Goal: Obtain resource: Download file/media

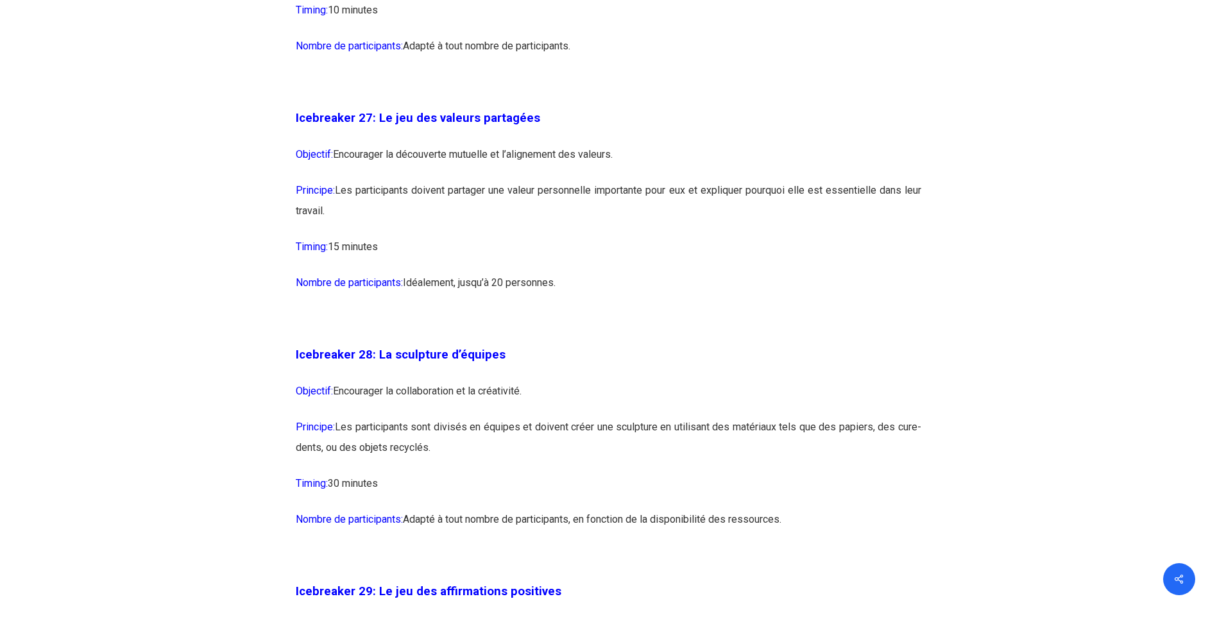
scroll to position [11736, 0]
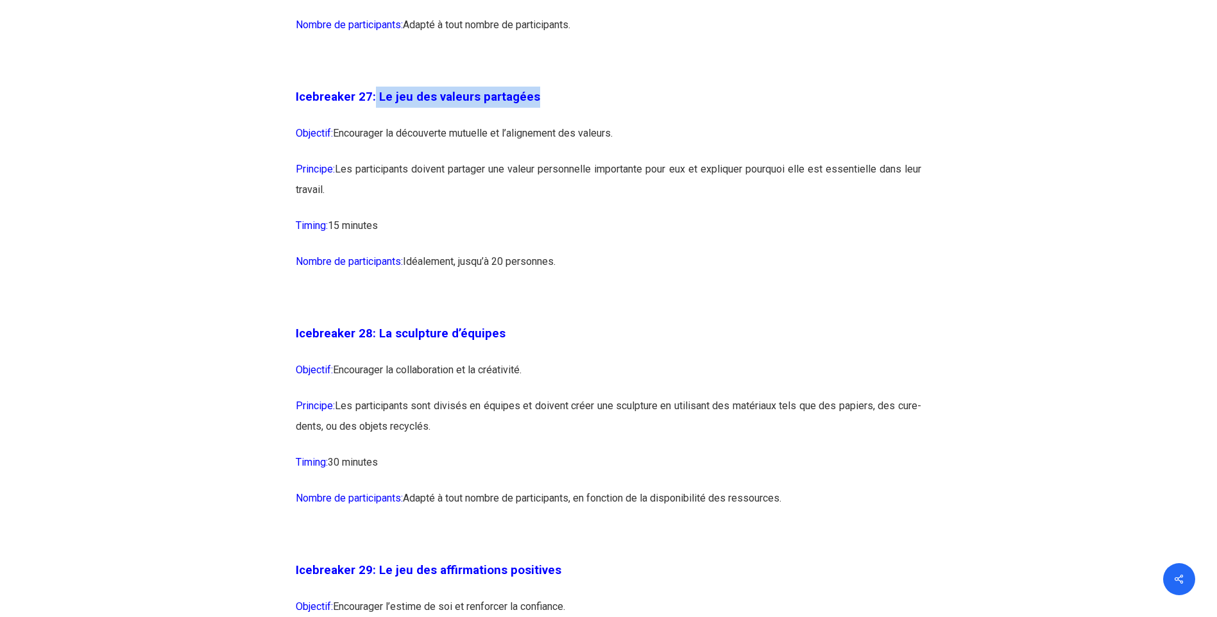
drag, startPoint x: 374, startPoint y: 157, endPoint x: 532, endPoint y: 149, distance: 158.6
click at [532, 123] on p "Icebreaker 27: Le jeu des valeurs partagées" at bounding box center [608, 105] width 625 height 37
copy strong "Le jeu des valeurs partagées"
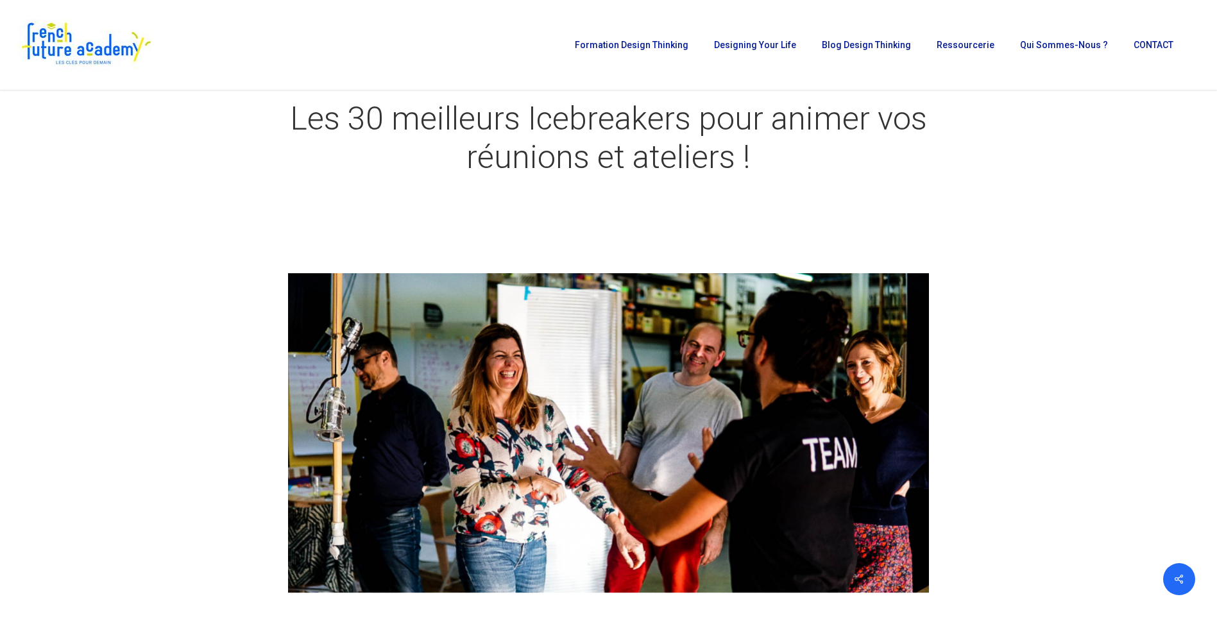
scroll to position [71, 0]
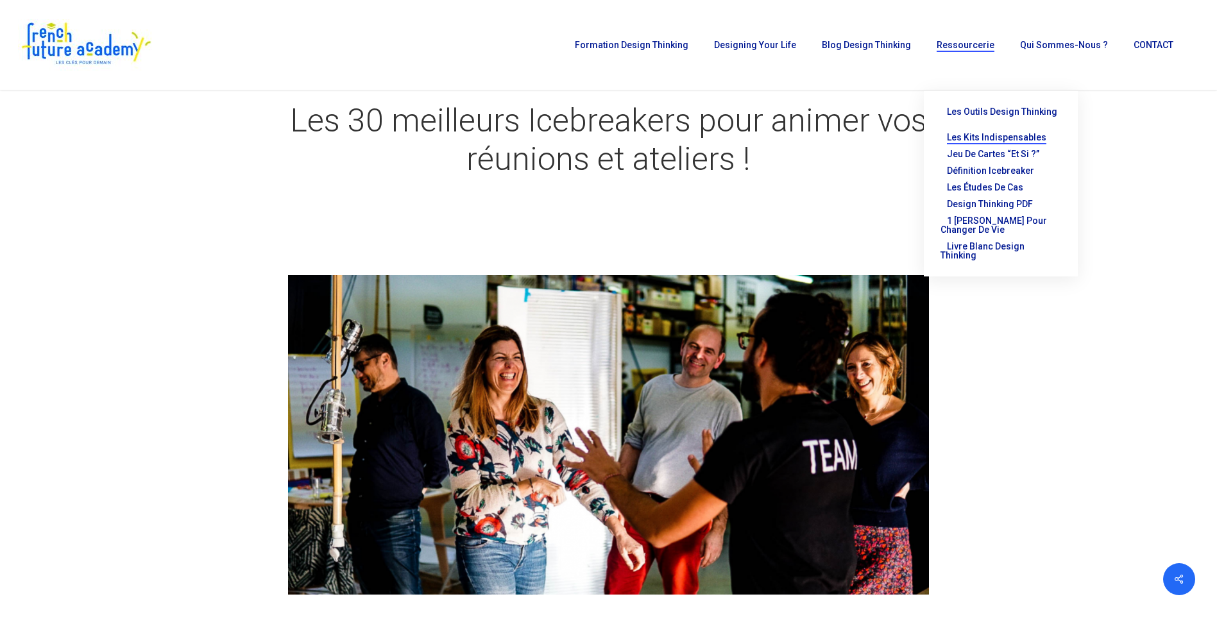
click at [983, 132] on span "Les kits indispensables" at bounding box center [996, 137] width 99 height 10
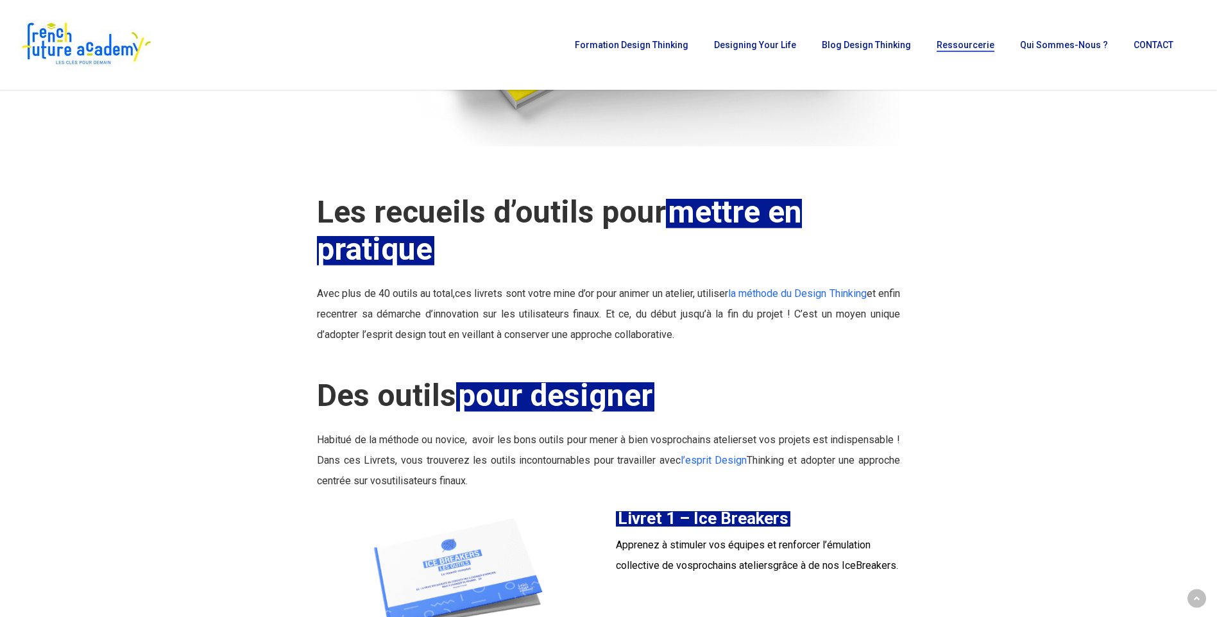
scroll to position [705, 0]
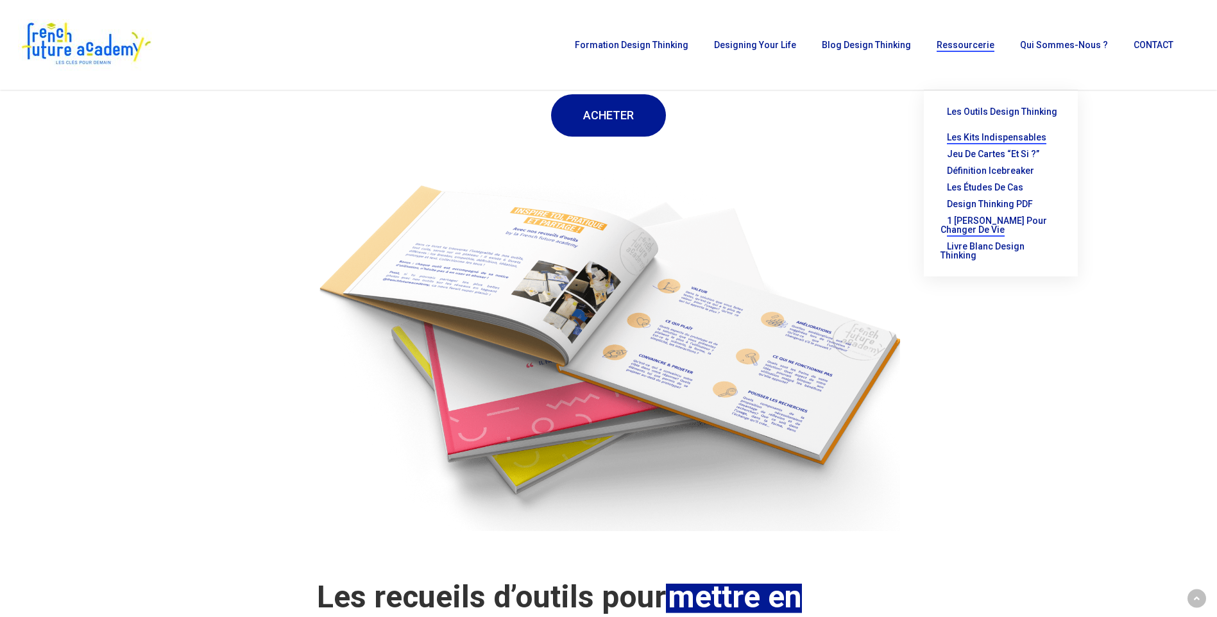
drag, startPoint x: 968, startPoint y: 212, endPoint x: 961, endPoint y: 210, distance: 7.3
click at [967, 215] on span "1 [PERSON_NAME] pour changer de vie" at bounding box center [993, 224] width 106 height 19
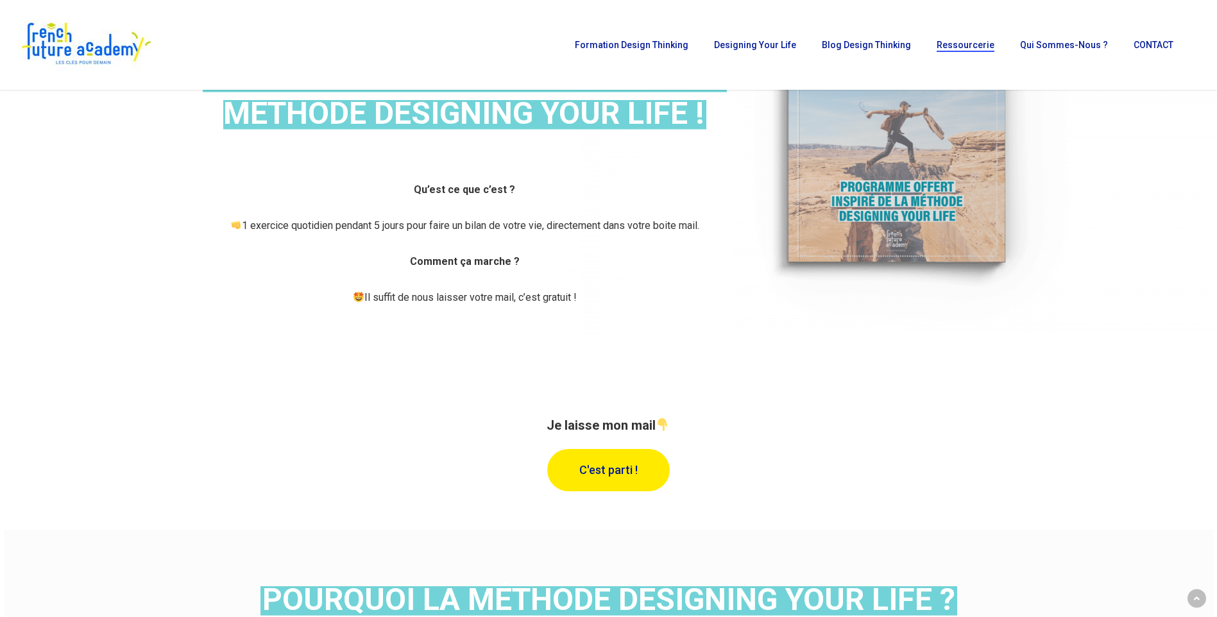
scroll to position [257, 0]
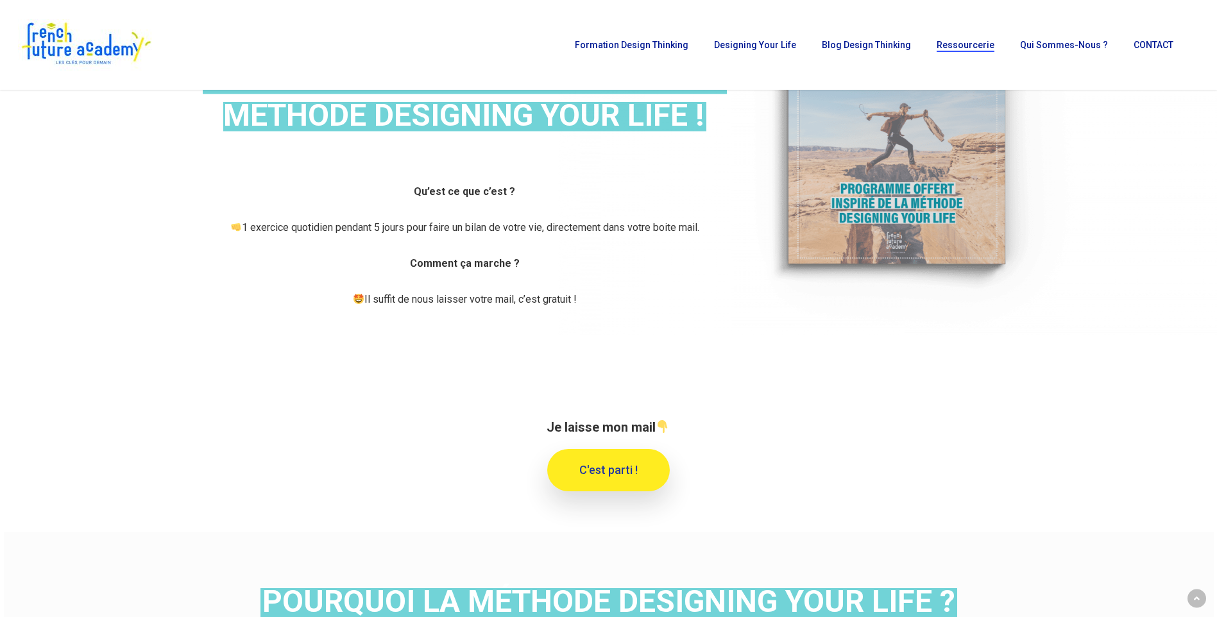
click at [575, 466] on link "C'est parti !" at bounding box center [608, 470] width 122 height 42
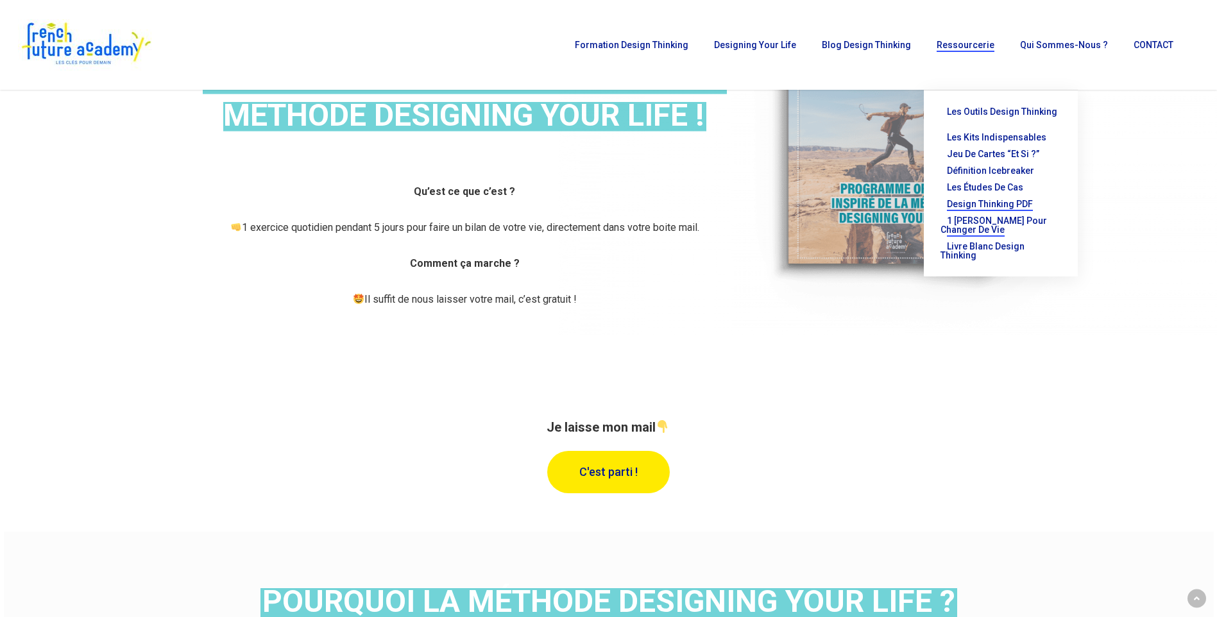
click at [999, 199] on span "Design thinking PDF" at bounding box center [990, 204] width 86 height 10
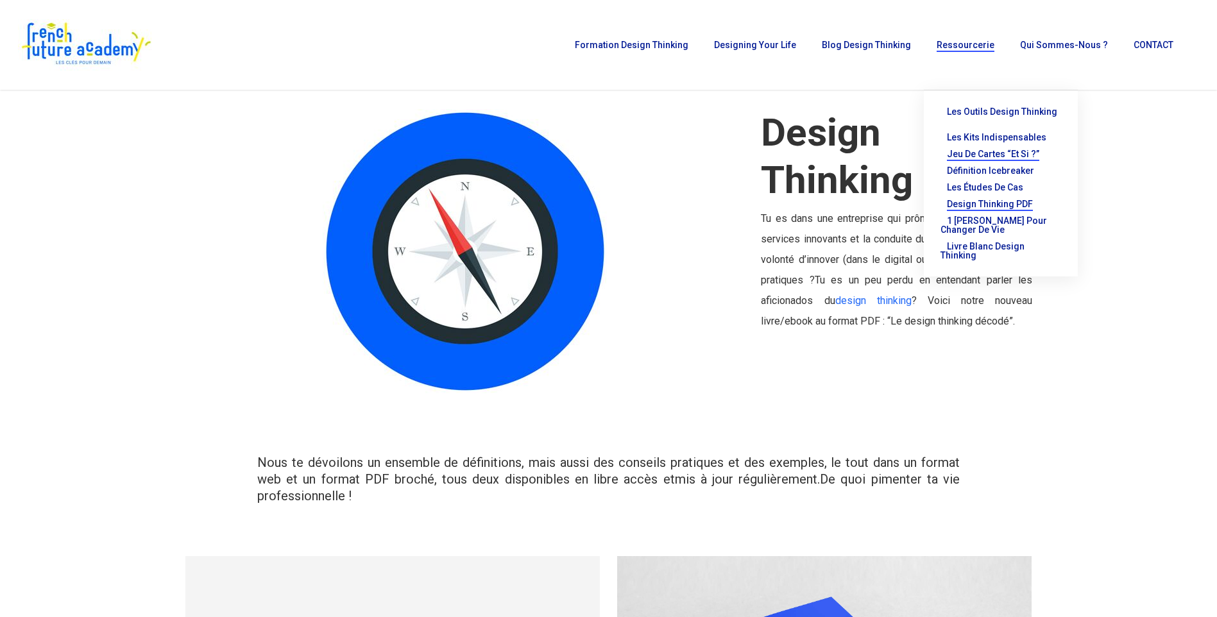
click at [972, 149] on span "Jeu de cartes “Et si ?”" at bounding box center [993, 154] width 92 height 10
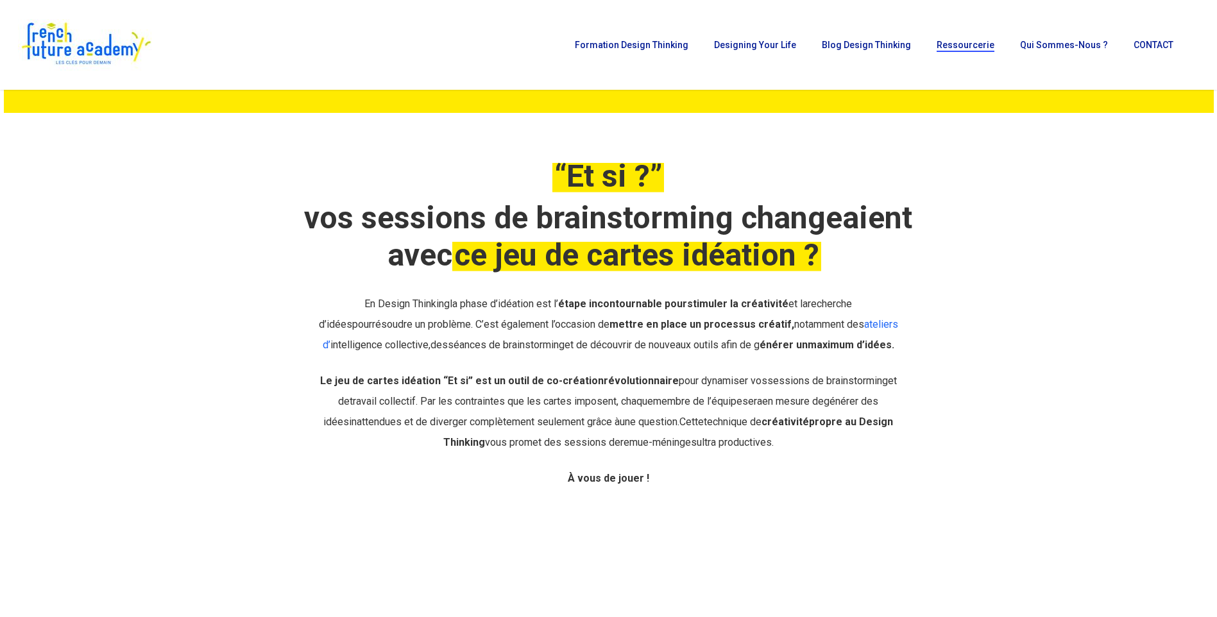
scroll to position [192, 0]
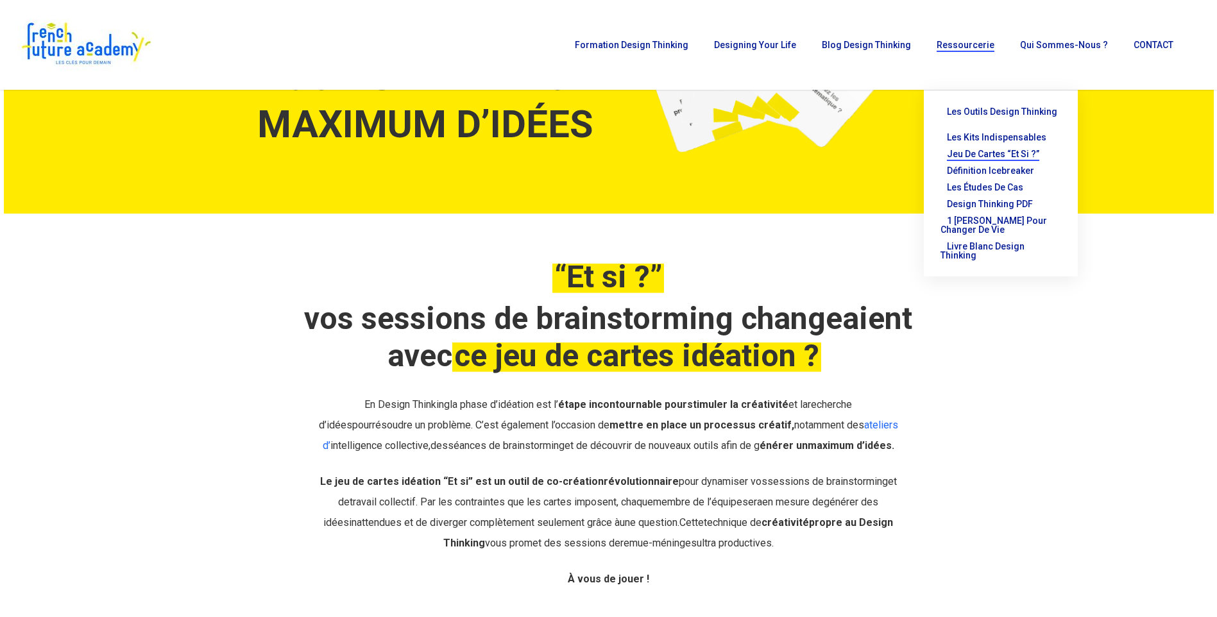
click at [968, 114] on span "Les outils Design Thinking" at bounding box center [1002, 111] width 110 height 10
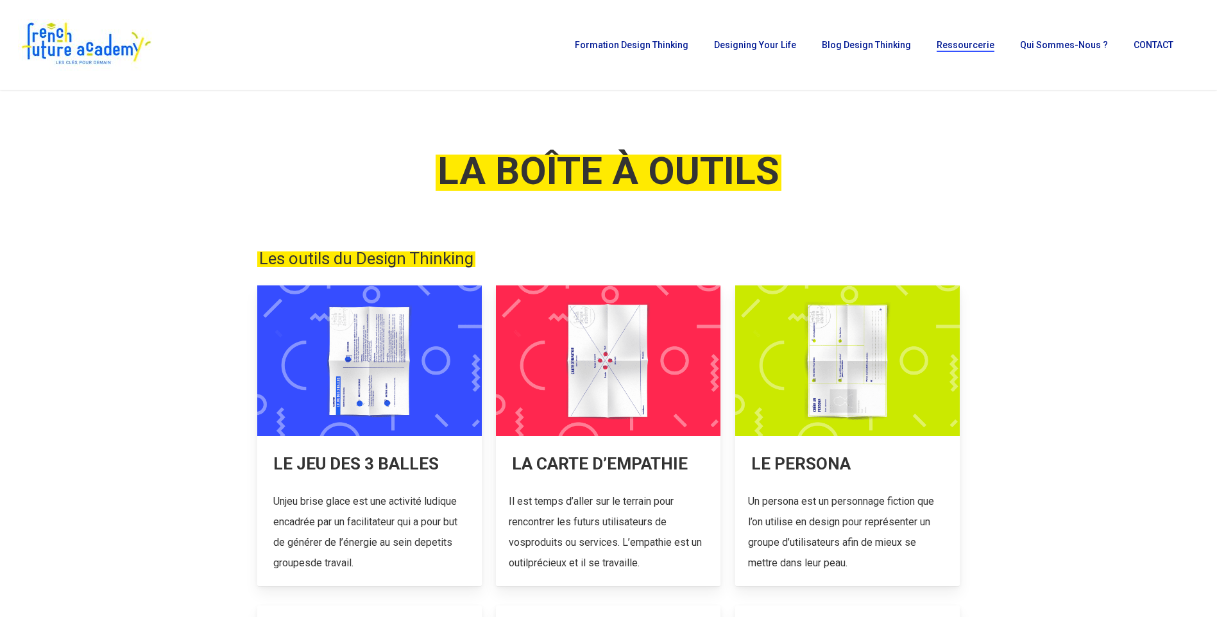
click at [365, 371] on link at bounding box center [369, 435] width 224 height 301
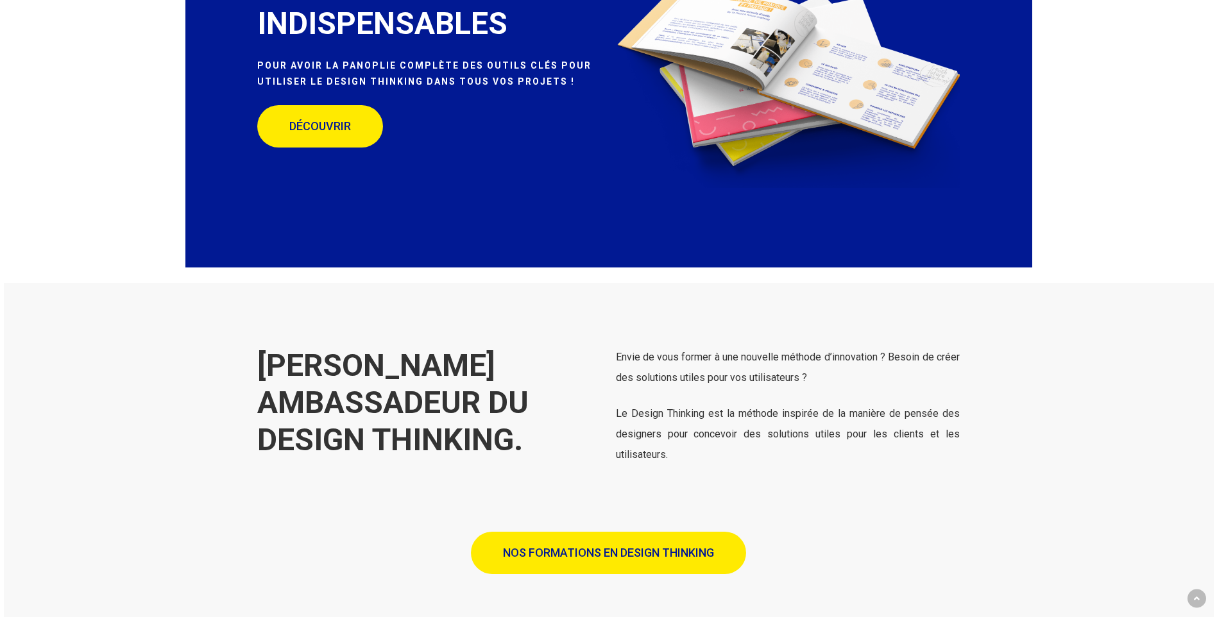
scroll to position [2245, 0]
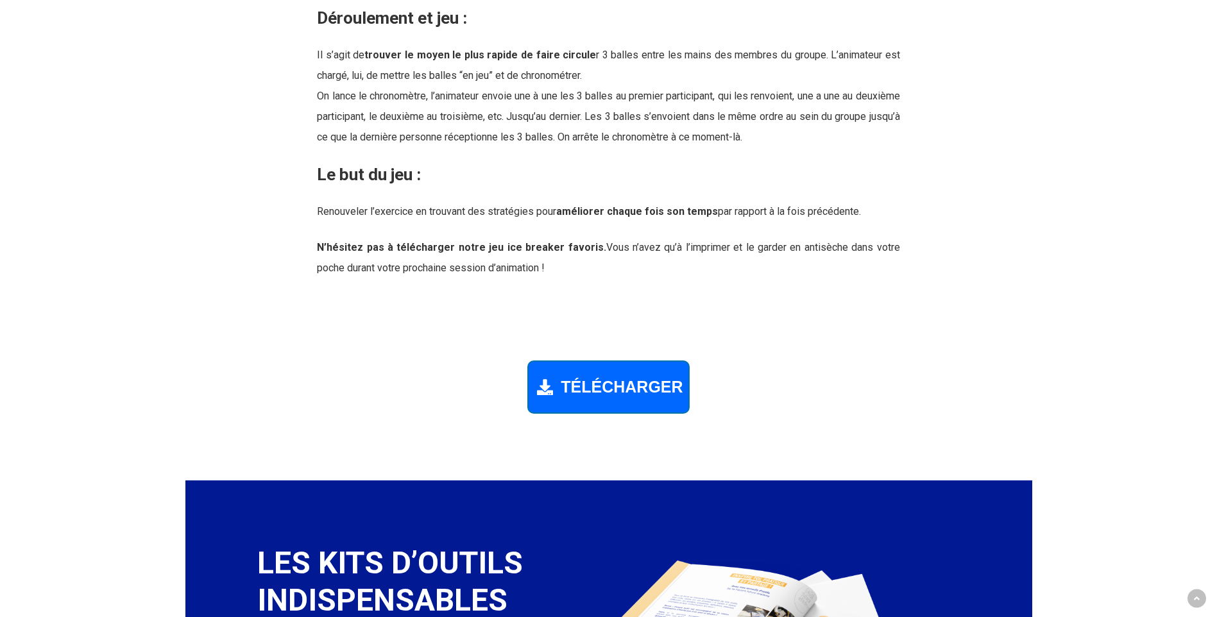
click at [603, 385] on span "TÉLÉCHARGER" at bounding box center [622, 387] width 122 height 19
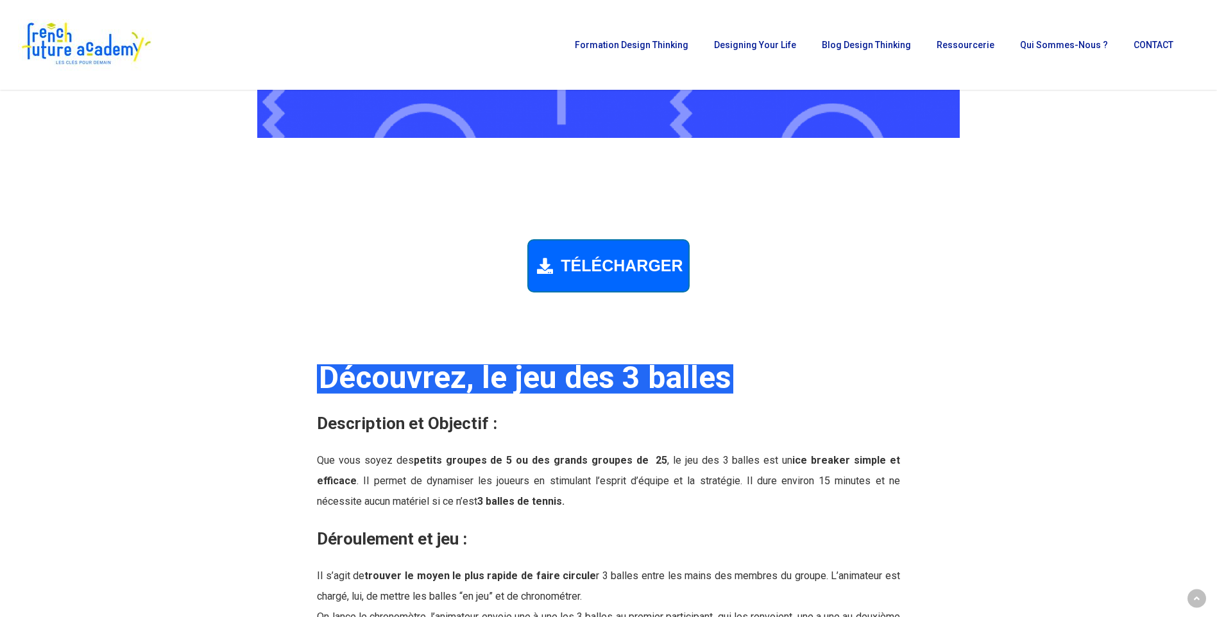
scroll to position [1015, 0]
